Goal: Find specific page/section: Find specific page/section

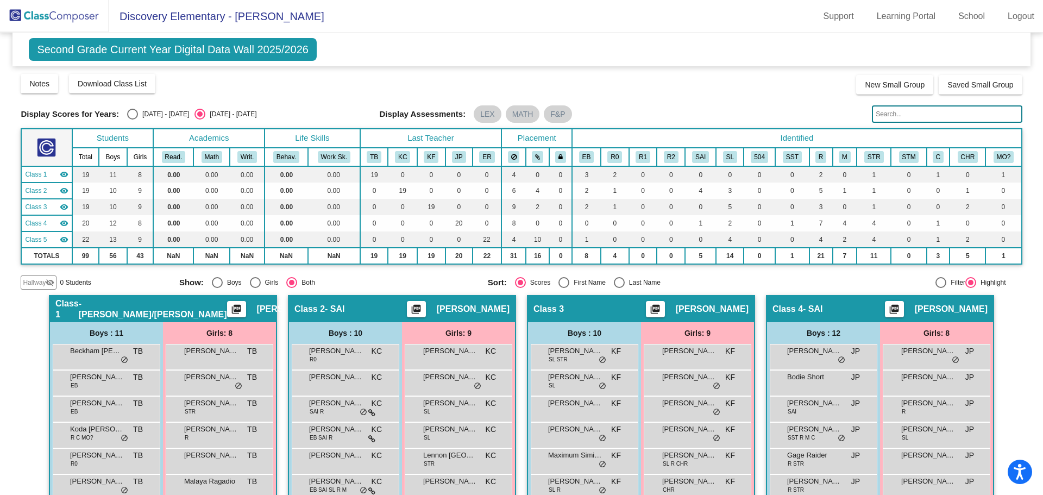
click at [53, 16] on img at bounding box center [54, 16] width 109 height 32
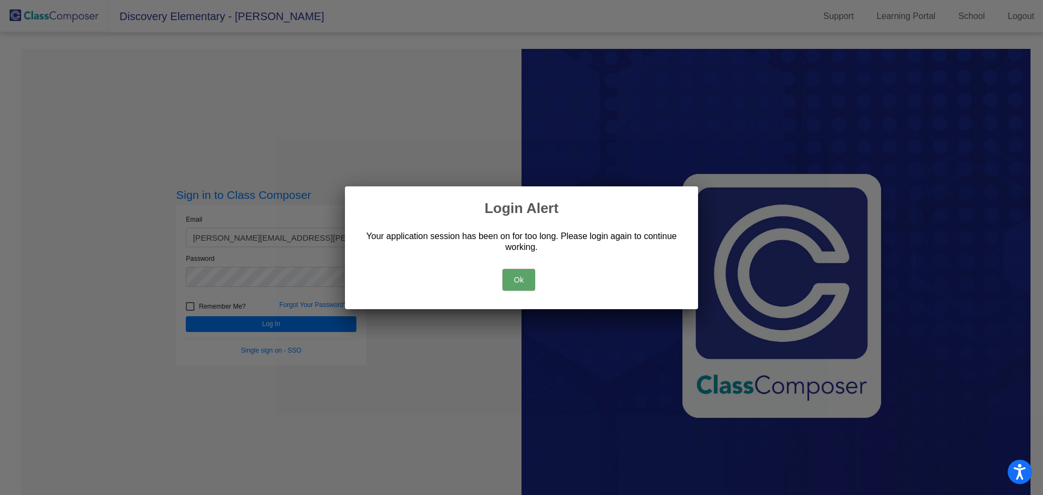
click at [517, 278] on button "Ok" at bounding box center [519, 280] width 33 height 22
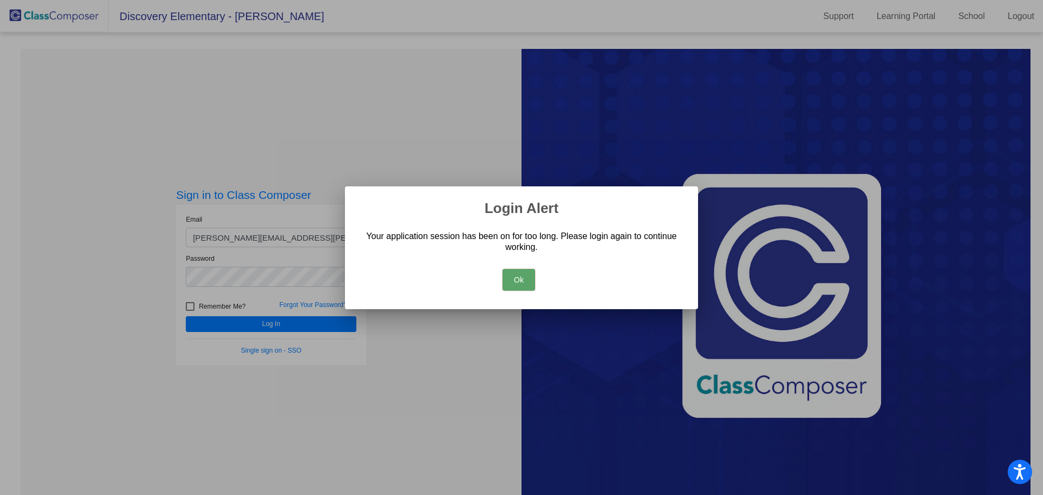
click at [524, 273] on button "Ok" at bounding box center [519, 280] width 33 height 22
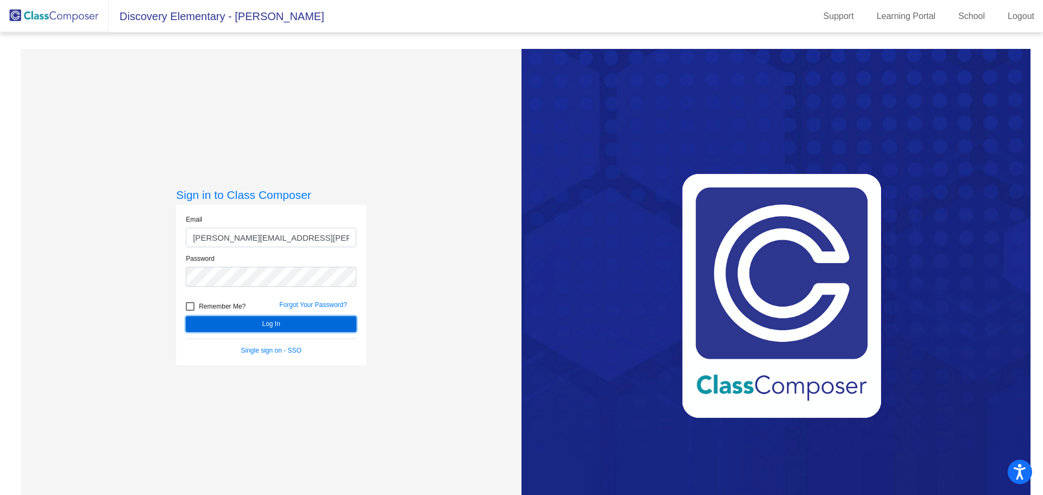
click at [297, 324] on button "Log In" at bounding box center [271, 324] width 171 height 16
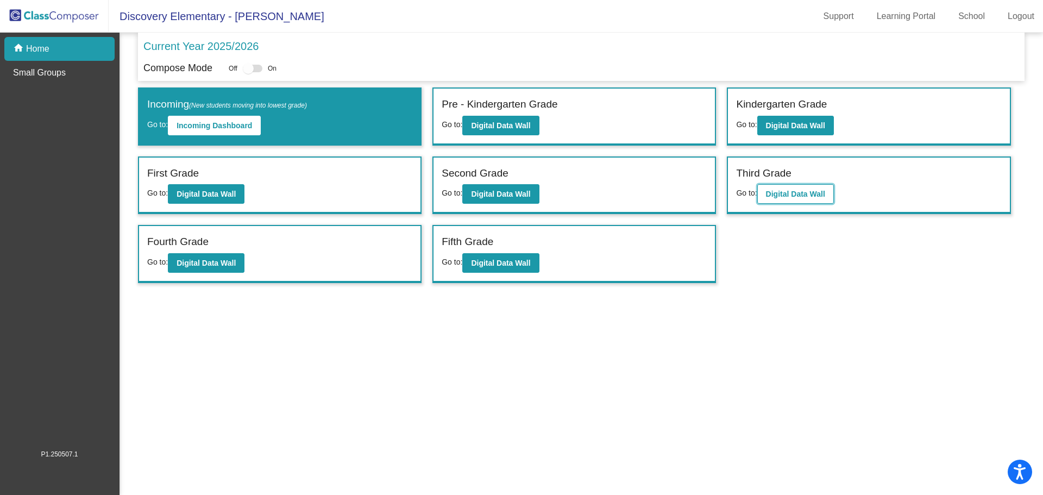
click at [695, 197] on b "Digital Data Wall" at bounding box center [795, 194] width 59 height 9
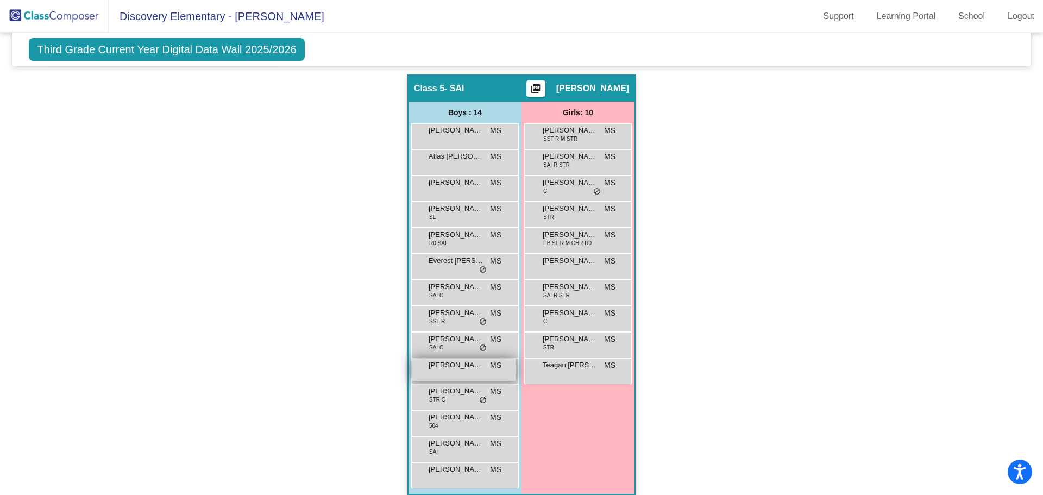
scroll to position [663, 0]
